Goal: Task Accomplishment & Management: Complete application form

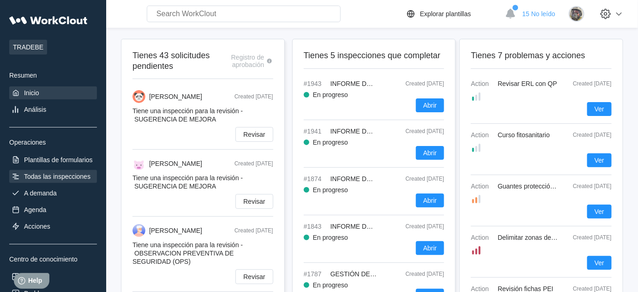
click at [52, 171] on div "Todas las inspecciones" at bounding box center [53, 176] width 88 height 13
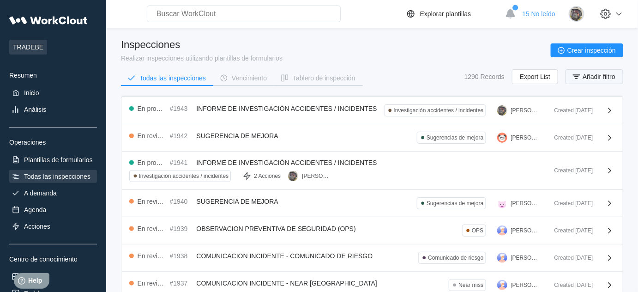
click at [588, 74] on span "Añadir filtro" at bounding box center [599, 76] width 33 height 6
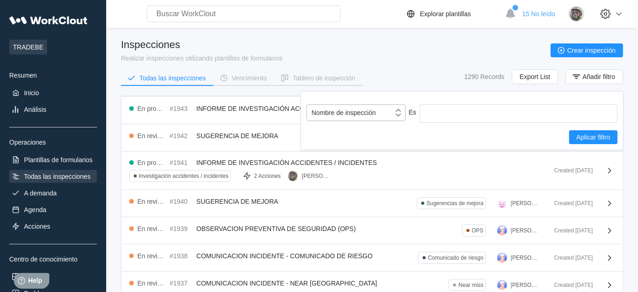
click at [382, 117] on div "Nombre de inspección" at bounding box center [350, 112] width 86 height 13
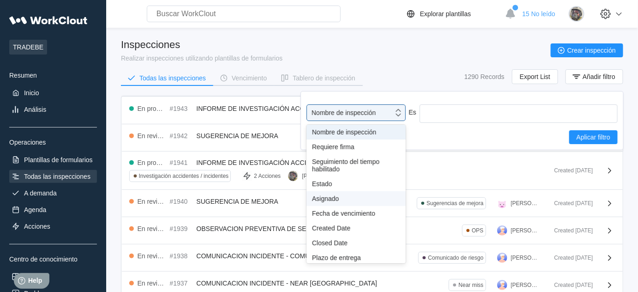
scroll to position [42, 0]
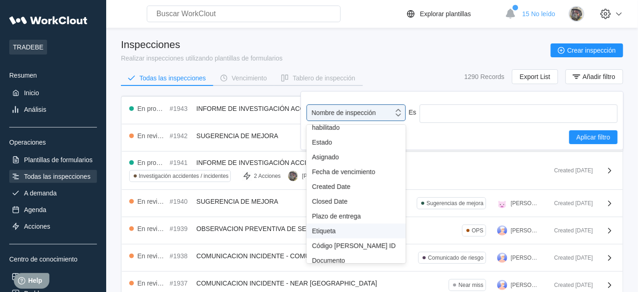
click at [352, 227] on div "Etiqueta" at bounding box center [356, 230] width 88 height 7
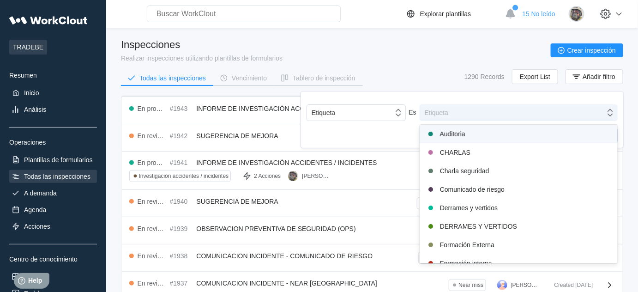
click at [460, 113] on div "Etiqueta" at bounding box center [512, 112] width 185 height 13
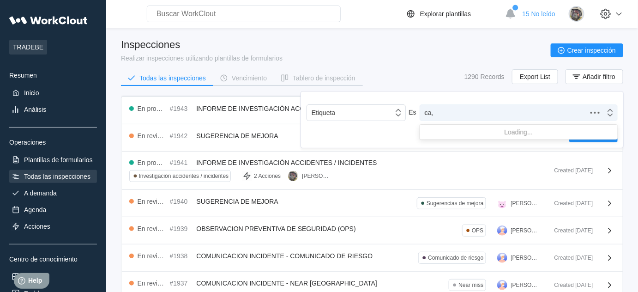
type input "ca"
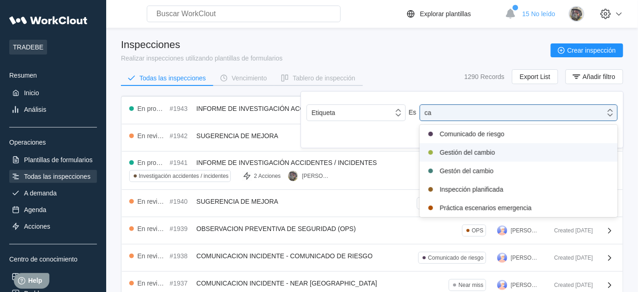
click at [463, 152] on div "Gestión del cambio" at bounding box center [518, 152] width 187 height 11
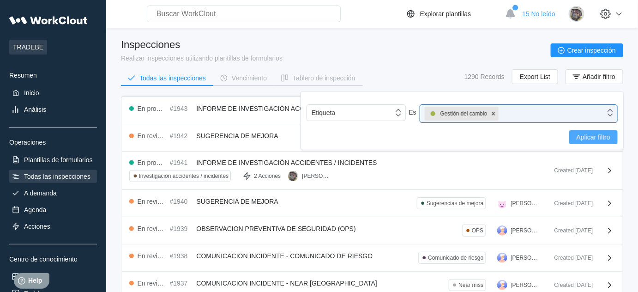
click at [587, 138] on span "Aplicar filtro" at bounding box center [594, 137] width 34 height 6
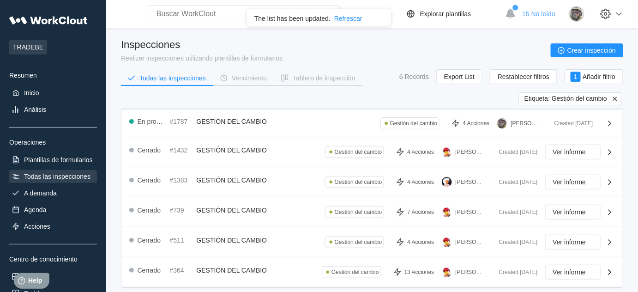
click at [54, 176] on div "Todas las inspecciones" at bounding box center [57, 176] width 67 height 7
click at [616, 99] on icon at bounding box center [615, 99] width 8 height 8
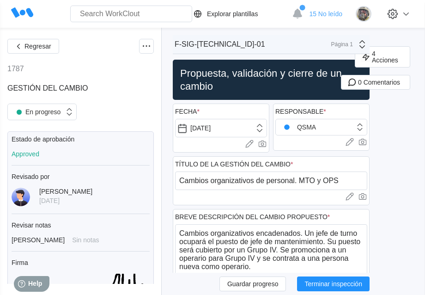
type textarea "x"
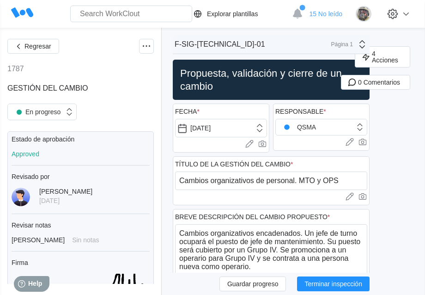
type textarea "x"
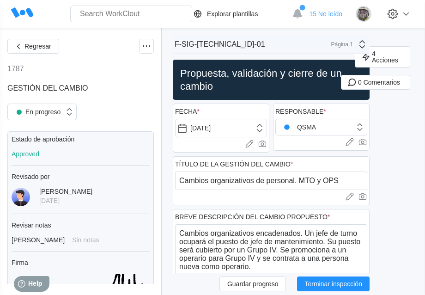
type textarea "x"
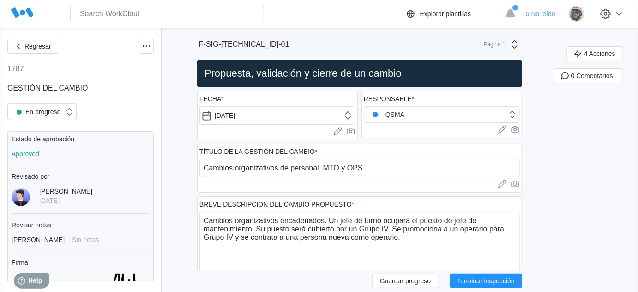
type textarea "x"
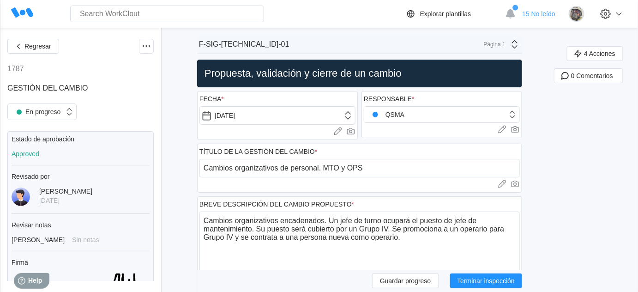
type textarea "x"
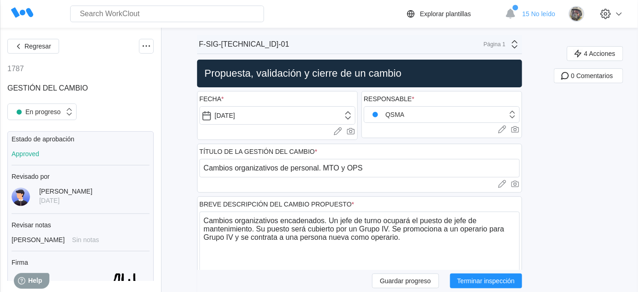
type textarea "x"
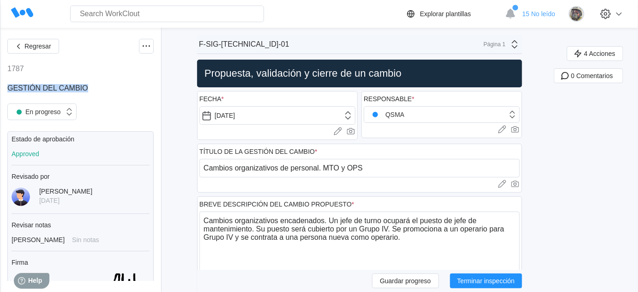
drag, startPoint x: 7, startPoint y: 87, endPoint x: 87, endPoint y: 86, distance: 79.9
click at [87, 86] on span "GESTIÓN DEL CAMBIO" at bounding box center [47, 88] width 81 height 8
drag, startPoint x: 8, startPoint y: 68, endPoint x: 22, endPoint y: 68, distance: 13.9
click at [22, 68] on div "1787" at bounding box center [15, 69] width 17 height 8
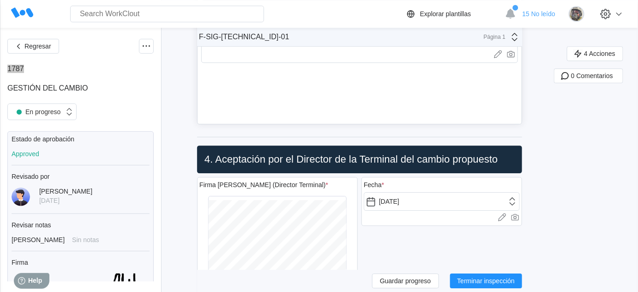
scroll to position [6761, 0]
